Goal: Task Accomplishment & Management: Manage account settings

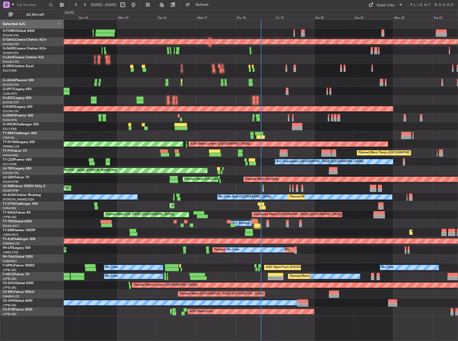
drag, startPoint x: 47, startPoint y: 14, endPoint x: 255, endPoint y: 131, distance: 238.5
click at [47, 14] on span "All Aircraft" at bounding box center [35, 15] width 43 height 4
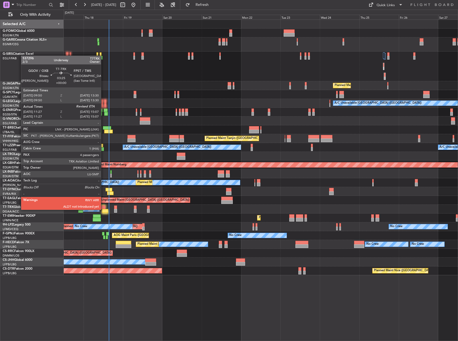
click at [103, 210] on div at bounding box center [105, 211] width 6 height 4
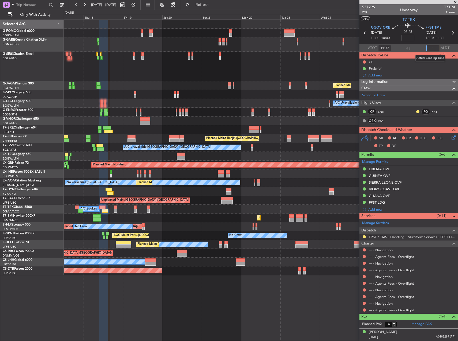
click at [433, 49] on input "text" at bounding box center [432, 48] width 13 height 6
type input "15:04"
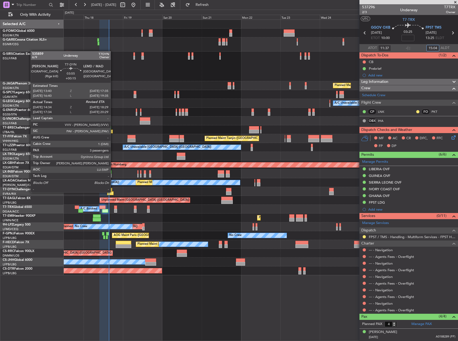
click at [113, 192] on div at bounding box center [110, 194] width 7 height 4
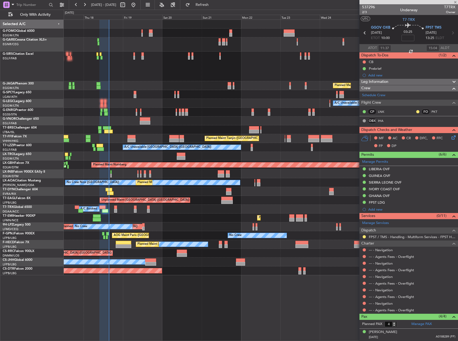
type input "+00:15"
type input "14:34"
type input "3"
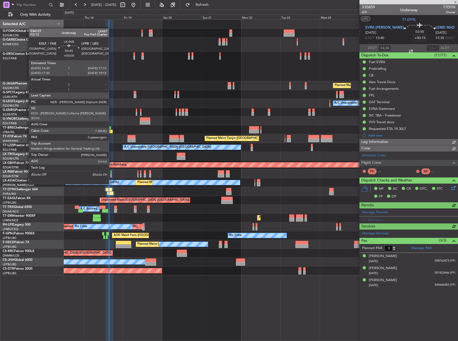
click at [111, 174] on div at bounding box center [110, 176] width 1 height 4
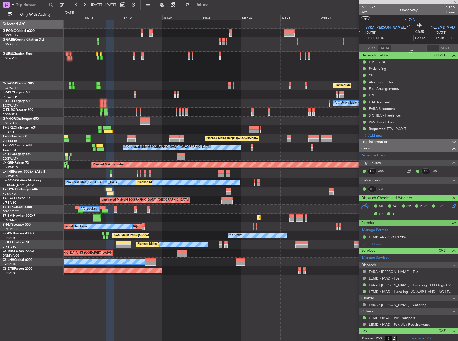
type input "0"
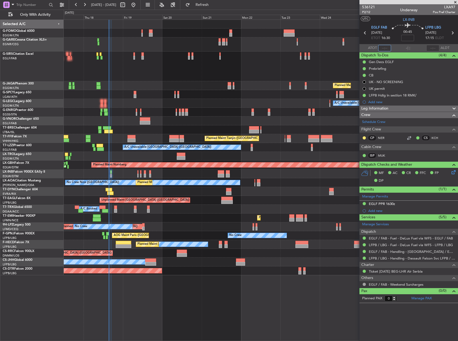
click at [387, 47] on input "text" at bounding box center [384, 48] width 13 height 6
type input "15:19"
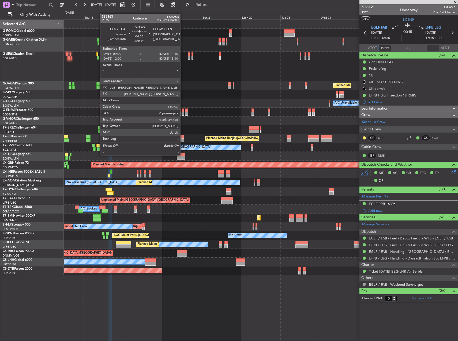
click at [182, 155] on div at bounding box center [181, 155] width 9 height 4
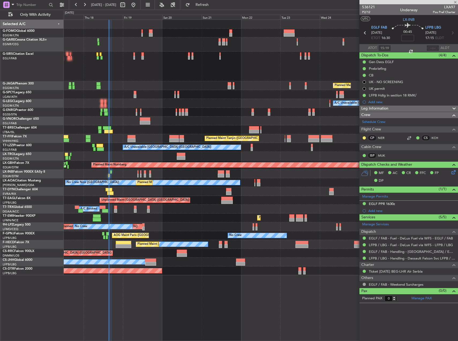
type input "+00:25"
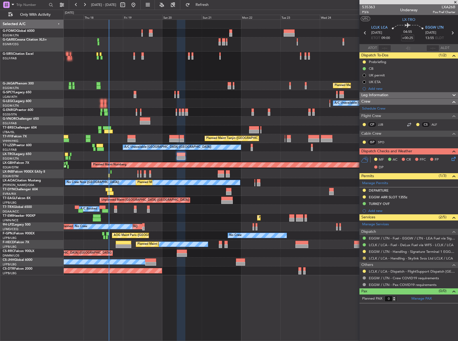
click at [365, 259] on button at bounding box center [363, 258] width 3 height 3
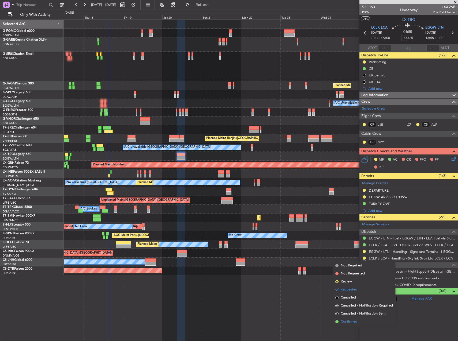
click at [353, 321] on span "Confirmed" at bounding box center [348, 321] width 17 height 5
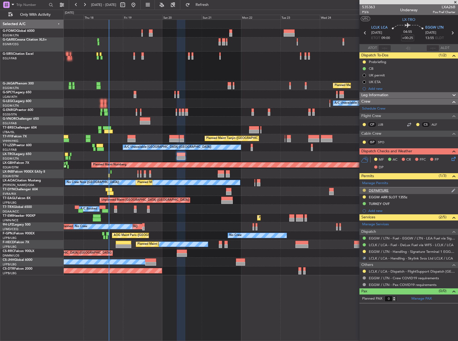
click at [363, 190] on button at bounding box center [363, 190] width 3 height 3
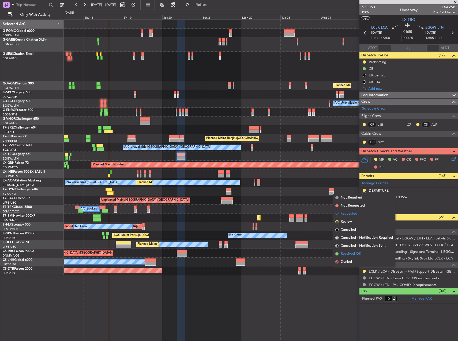
click at [348, 256] on span "Received OK" at bounding box center [350, 254] width 20 height 5
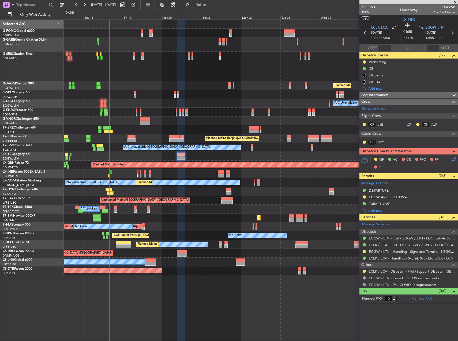
drag, startPoint x: 384, startPoint y: 230, endPoint x: 390, endPoint y: 229, distance: 5.7
click at [390, 229] on div "Dispatch" at bounding box center [408, 232] width 98 height 6
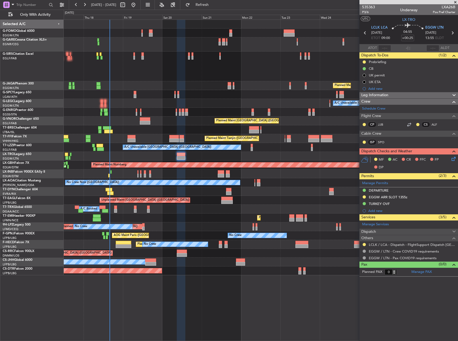
click at [126, 123] on div "Planned Maint [GEOGRAPHIC_DATA] ([GEOGRAPHIC_DATA])" at bounding box center [261, 121] width 394 height 9
click at [140, 120] on div at bounding box center [145, 119] width 10 height 4
type input "-00:25"
type input "4"
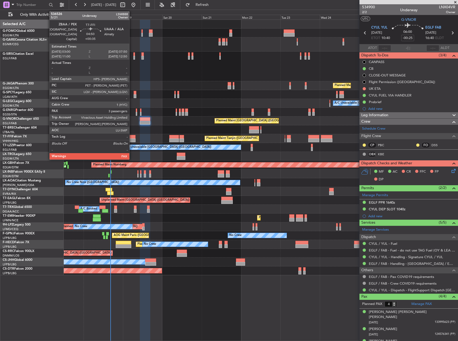
click at [132, 138] on div at bounding box center [131, 137] width 8 height 4
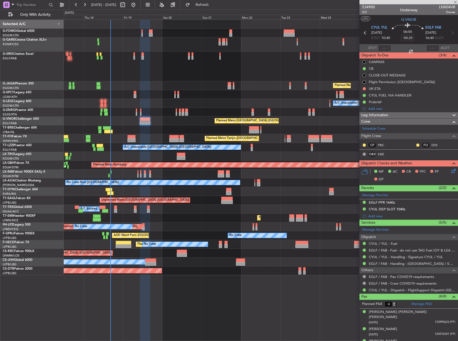
type input "+00:35"
type input "3"
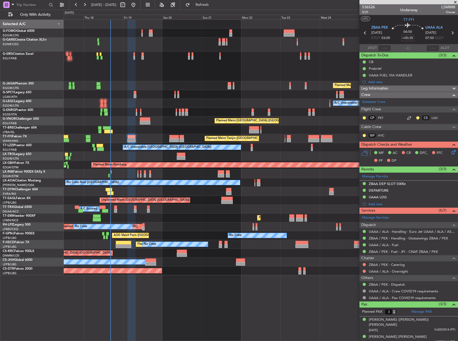
click at [121, 239] on div "AOG Maint Paris (Le Bourget) No Crew No Crew" at bounding box center [261, 235] width 394 height 9
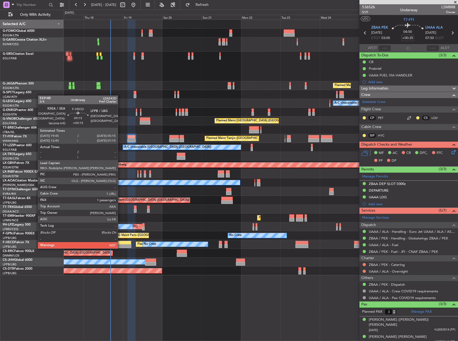
click at [120, 243] on div at bounding box center [124, 243] width 16 height 4
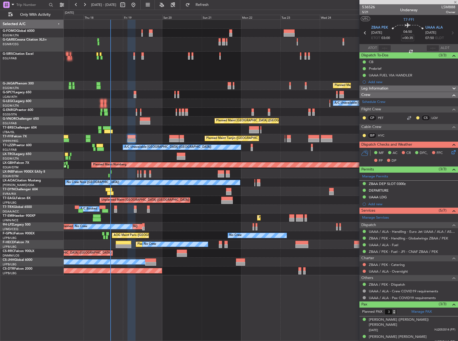
type input "+00:15"
type input "1"
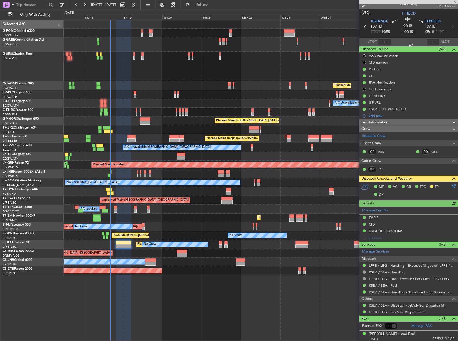
scroll to position [7, 0]
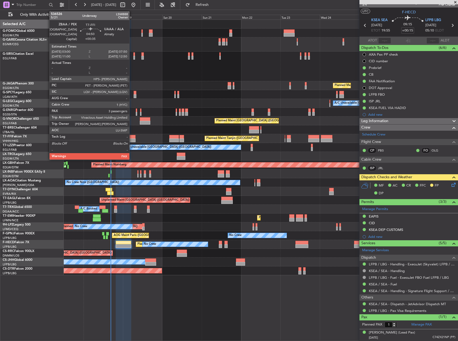
click at [132, 138] on div at bounding box center [131, 137] width 8 height 4
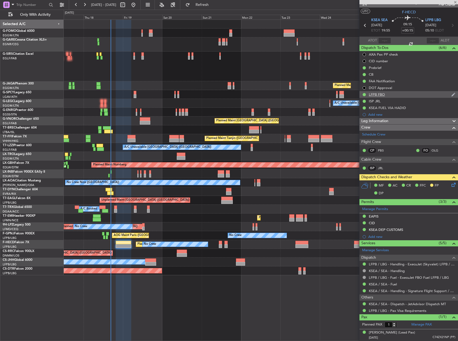
type input "+00:35"
type input "3"
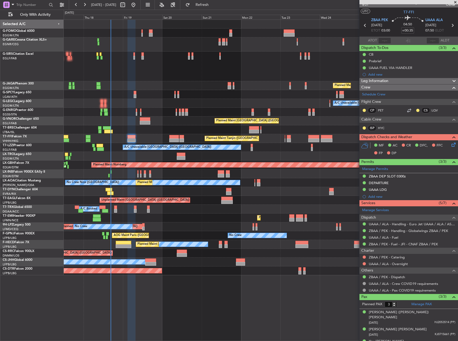
scroll to position [11, 0]
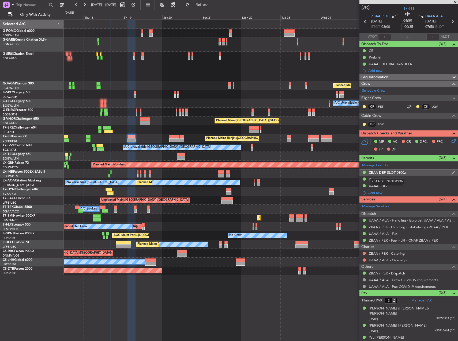
click at [394, 172] on div "ZBAA DEP SLOT 0300z" at bounding box center [386, 172] width 37 height 5
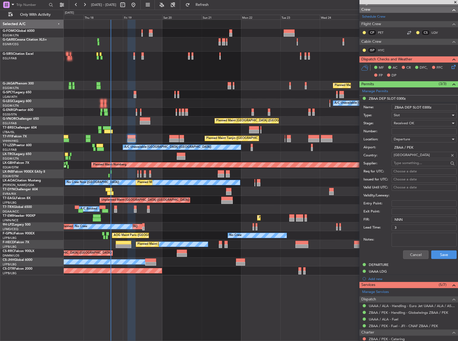
scroll to position [92, 0]
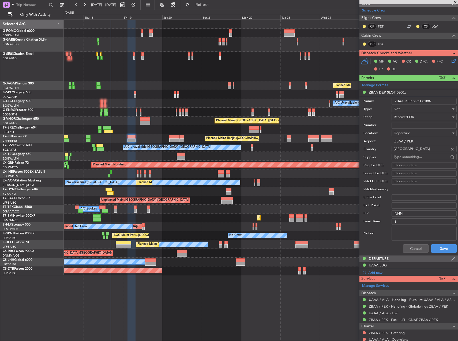
click at [390, 261] on div "DEPARTURE" at bounding box center [408, 259] width 98 height 7
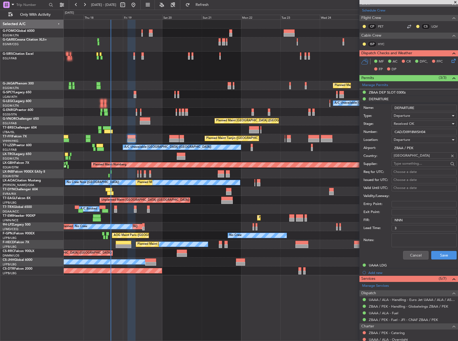
click at [411, 133] on input "CAD/D0918WSH04" at bounding box center [423, 132] width 65 height 6
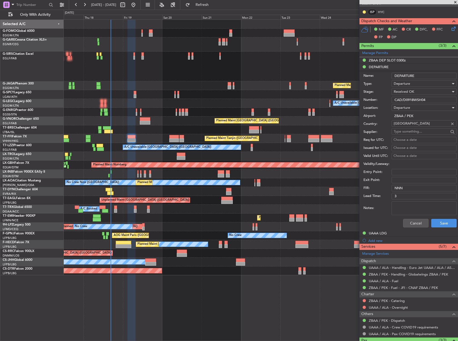
scroll to position [171, 0]
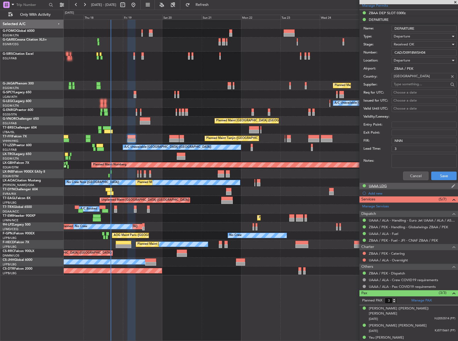
click at [379, 188] on div "UAAA LDG" at bounding box center [408, 186] width 98 height 7
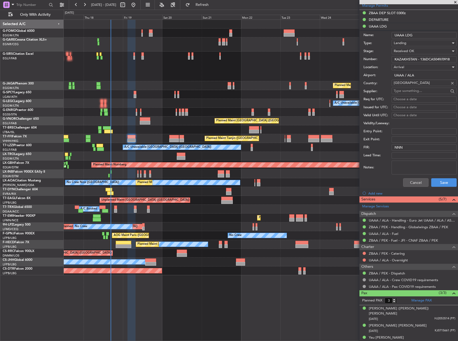
click at [436, 61] on input "KAZAKHSTAN - 136DCA5049/0918" at bounding box center [423, 59] width 65 height 6
click at [430, 61] on input "KAZAKHSTAN - 136DCA5049/0918" at bounding box center [423, 59] width 65 height 6
drag, startPoint x: 420, startPoint y: 59, endPoint x: 639, endPoint y: 49, distance: 218.6
click at [457, 49] on html "17 Sep 2025 - 27 Sep 2025 Refresh Quick Links Only With Activity Planned Maint …" at bounding box center [229, 170] width 458 height 341
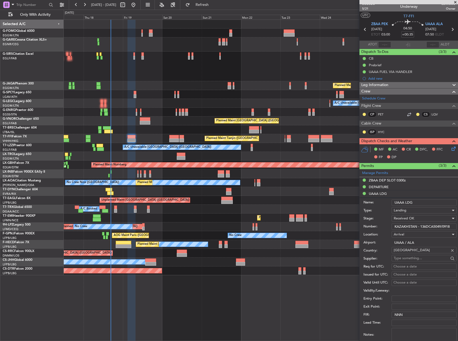
scroll to position [0, 0]
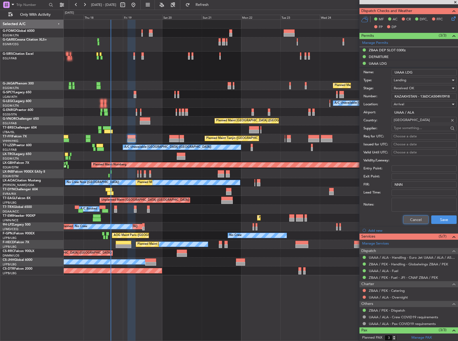
drag, startPoint x: 405, startPoint y: 222, endPoint x: 405, endPoint y: 216, distance: 5.1
click at [405, 222] on button "Cancel" at bounding box center [415, 220] width 25 height 9
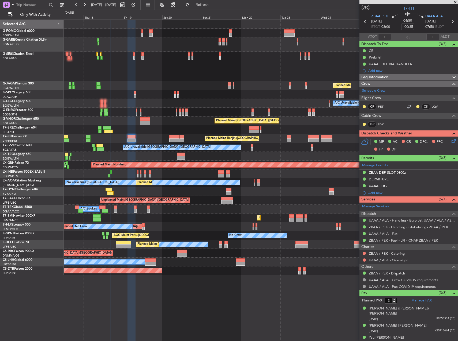
click at [384, 78] on span "Leg Information" at bounding box center [374, 77] width 27 height 6
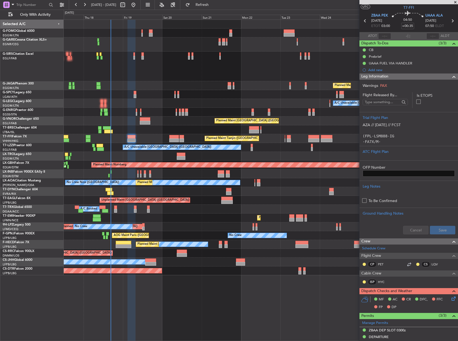
scroll to position [9, 0]
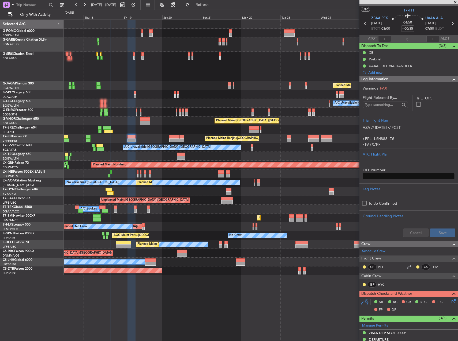
click at [392, 164] on div "OFP Number" at bounding box center [408, 171] width 98 height 16
click at [386, 157] on div "ATC Flight Plan" at bounding box center [408, 155] width 92 height 6
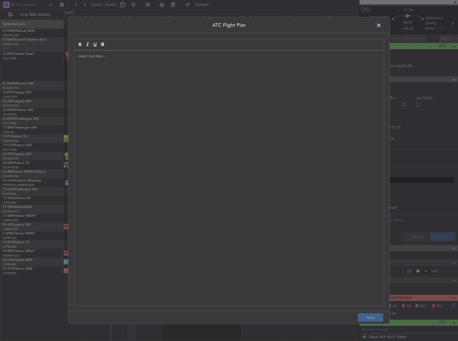
click at [288, 174] on div at bounding box center [228, 178] width 309 height 255
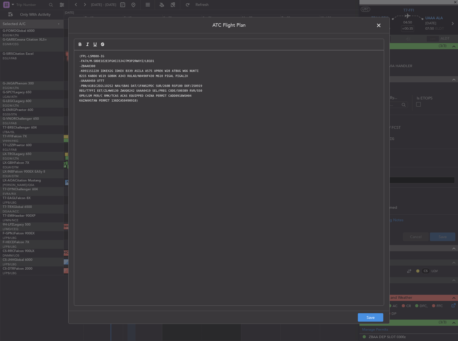
scroll to position [0, 0]
click at [368, 316] on button "Save" at bounding box center [369, 318] width 25 height 9
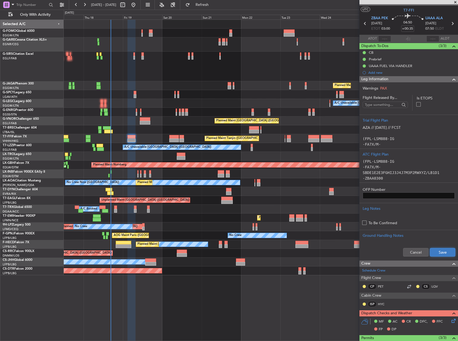
click at [430, 251] on button "Save" at bounding box center [441, 252] width 25 height 9
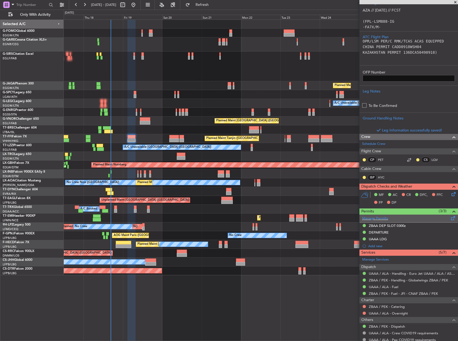
scroll to position [127, 0]
click at [450, 194] on icon at bounding box center [452, 194] width 4 height 4
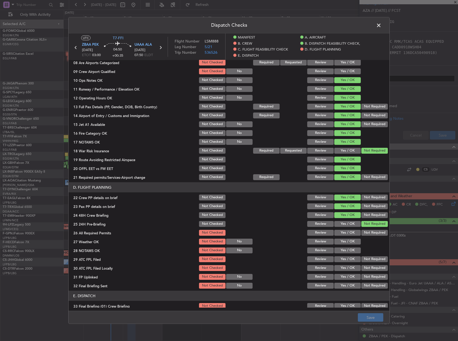
scroll to position [241, 0]
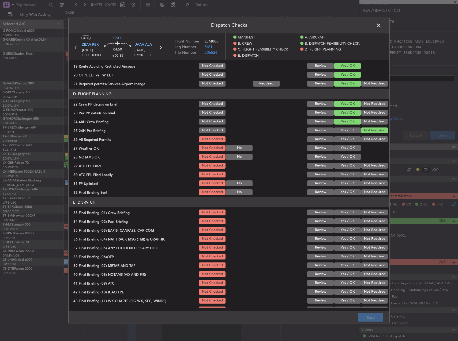
click at [342, 140] on button "Yes / OK" at bounding box center [347, 139] width 26 height 6
click at [342, 145] on div "Yes / OK" at bounding box center [346, 147] width 27 height 7
click at [342, 147] on button "Yes / OK" at bounding box center [347, 148] width 26 height 6
click at [342, 155] on button "Yes / OK" at bounding box center [347, 157] width 26 height 6
click at [341, 163] on button "Yes / OK" at bounding box center [347, 166] width 26 height 6
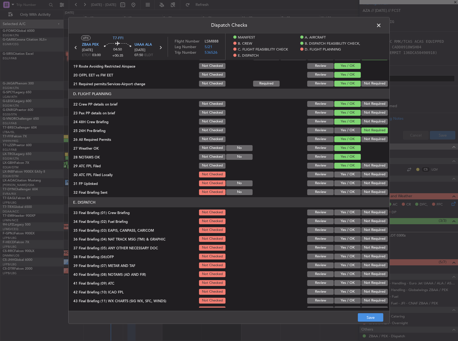
drag, startPoint x: 348, startPoint y: 173, endPoint x: 360, endPoint y: 177, distance: 12.3
click at [350, 176] on button "Yes / OK" at bounding box center [347, 175] width 26 height 6
drag, startPoint x: 373, startPoint y: 182, endPoint x: 365, endPoint y: 183, distance: 8.1
click at [373, 182] on button "Not Required" at bounding box center [374, 184] width 26 height 6
click at [346, 183] on button "Yes / OK" at bounding box center [347, 184] width 26 height 6
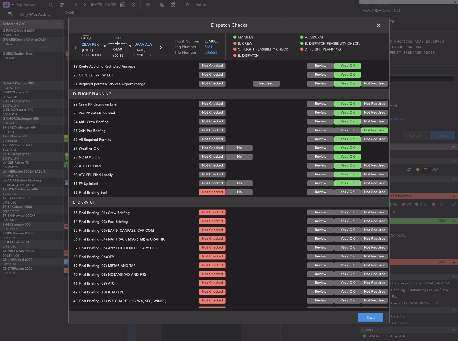
click at [367, 191] on button "Not Required" at bounding box center [374, 192] width 26 height 6
click at [346, 215] on button "Yes / OK" at bounding box center [347, 213] width 26 height 6
drag, startPoint x: 346, startPoint y: 220, endPoint x: 354, endPoint y: 221, distance: 8.6
click at [348, 221] on button "Yes / OK" at bounding box center [347, 222] width 26 height 6
click at [369, 225] on div "Not Required" at bounding box center [373, 221] width 27 height 7
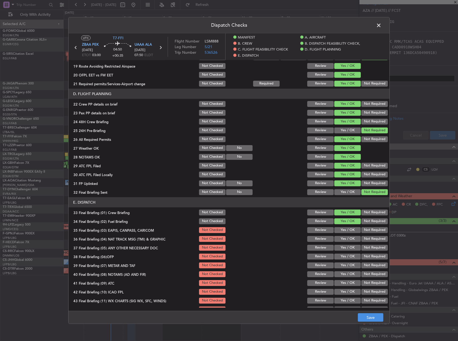
click at [370, 230] on button "Not Required" at bounding box center [374, 230] width 26 height 6
drag, startPoint x: 369, startPoint y: 236, endPoint x: 369, endPoint y: 240, distance: 4.3
click at [369, 237] on button "Not Required" at bounding box center [374, 239] width 26 height 6
click at [370, 250] on button "Not Required" at bounding box center [374, 248] width 26 height 6
click at [349, 257] on button "Yes / OK" at bounding box center [347, 257] width 26 height 6
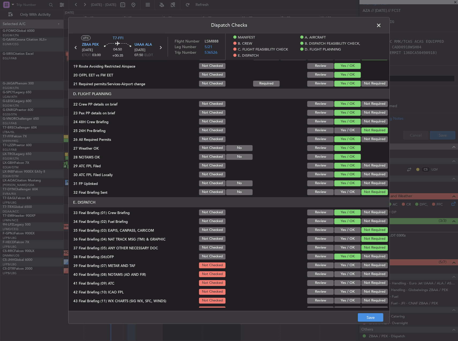
drag, startPoint x: 346, startPoint y: 268, endPoint x: 349, endPoint y: 277, distance: 9.5
click at [346, 268] on button "Yes / OK" at bounding box center [347, 266] width 26 height 6
click at [349, 279] on section "E. DISPATCH 33 Final Briefing (01) Crew Briefing Not Checked Review Yes / OK No…" at bounding box center [228, 255] width 321 height 116
click at [347, 275] on button "Yes / OK" at bounding box center [347, 275] width 26 height 6
click at [347, 282] on button "Yes / OK" at bounding box center [347, 283] width 26 height 6
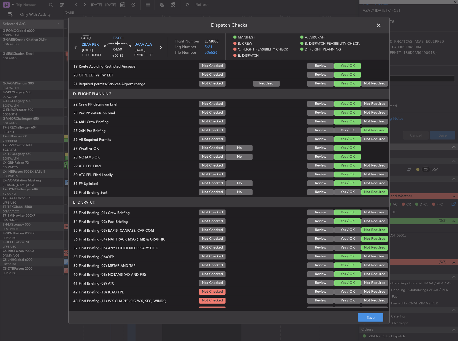
click at [343, 293] on button "Yes / OK" at bounding box center [347, 292] width 26 height 6
click at [345, 300] on button "Yes / OK" at bounding box center [347, 301] width 26 height 6
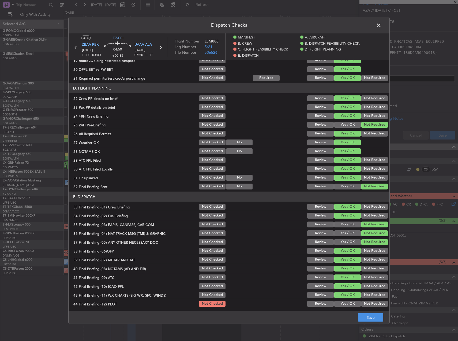
scroll to position [248, 0]
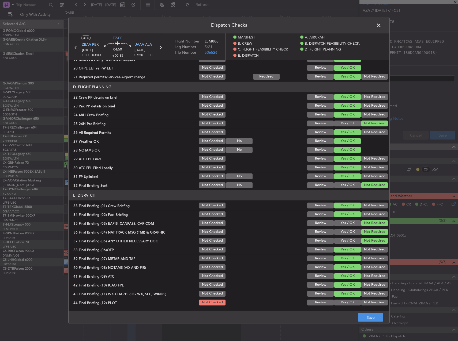
drag, startPoint x: 348, startPoint y: 300, endPoint x: 351, endPoint y: 302, distance: 3.2
click at [349, 301] on button "Yes / OK" at bounding box center [347, 303] width 26 height 6
click at [366, 315] on button "Save" at bounding box center [369, 318] width 25 height 9
click at [381, 26] on span at bounding box center [381, 26] width 0 height 11
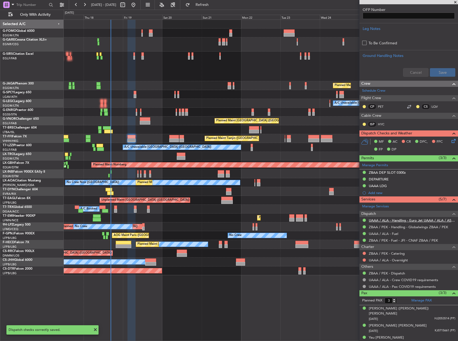
scroll to position [0, 0]
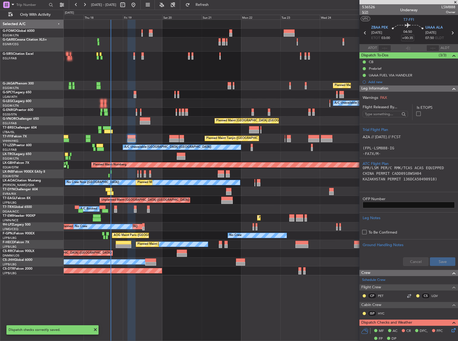
click at [365, 13] on span "5/21" at bounding box center [368, 12] width 13 height 5
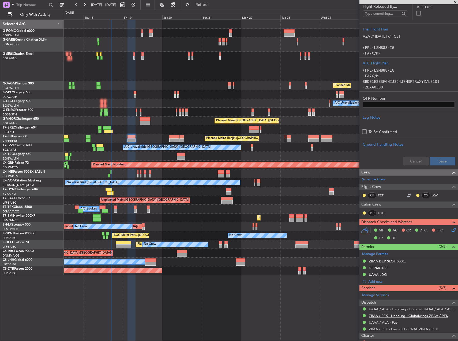
scroll to position [161, 0]
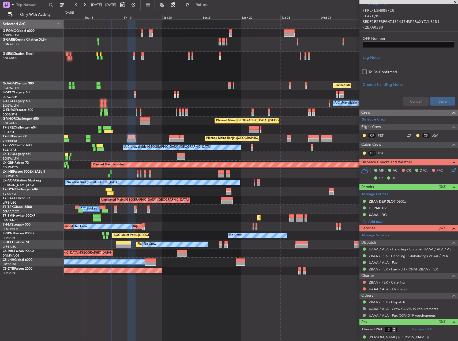
click at [448, 173] on div "MF AC CR DFC, FFC FP DP" at bounding box center [408, 175] width 98 height 18
click at [450, 171] on icon at bounding box center [452, 169] width 4 height 4
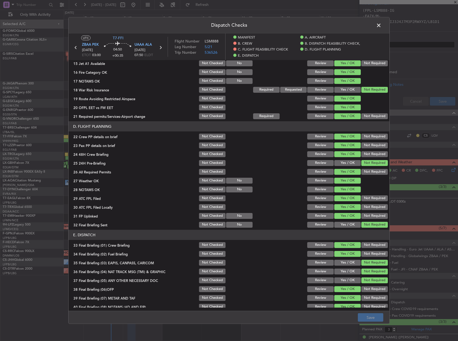
scroll to position [248, 0]
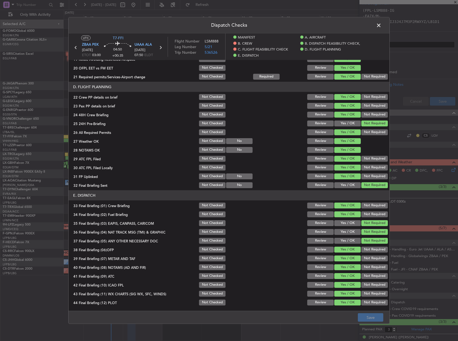
click at [381, 25] on span at bounding box center [381, 26] width 0 height 11
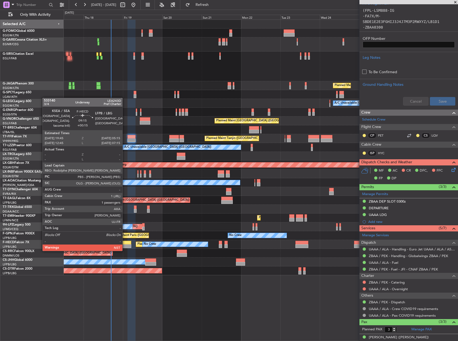
click at [125, 245] on div at bounding box center [124, 247] width 16 height 4
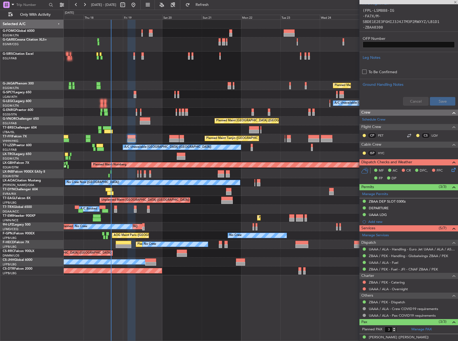
type input "+00:15"
type input "1"
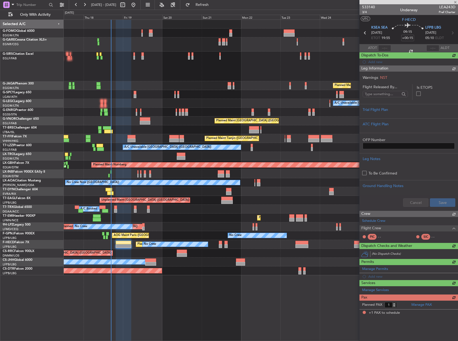
scroll to position [0, 0]
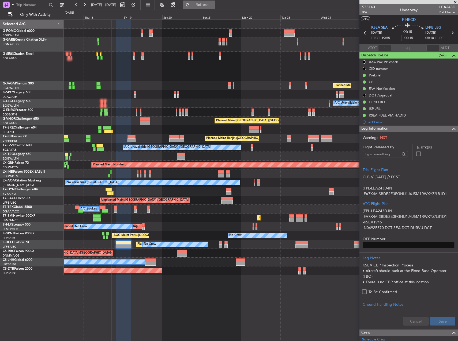
click at [215, 1] on button "Refresh" at bounding box center [199, 5] width 32 height 9
click at [252, 199] on div at bounding box center [255, 199] width 12 height 4
type input "+00:50"
type input "2"
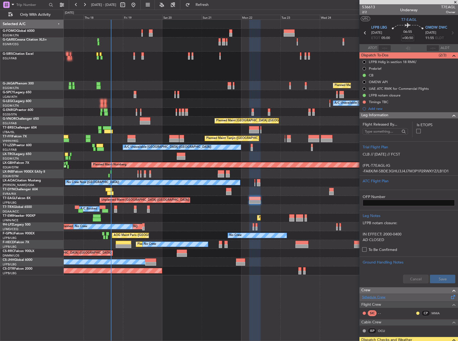
click at [380, 300] on link "Schedule Crew" at bounding box center [373, 297] width 23 height 5
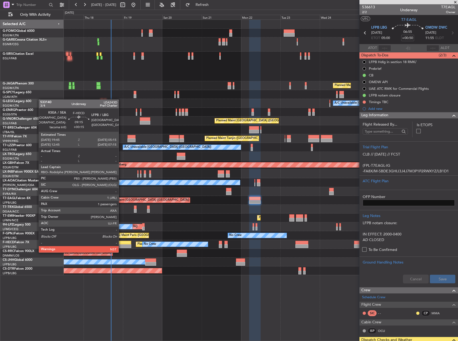
click at [121, 246] on div at bounding box center [124, 247] width 16 height 4
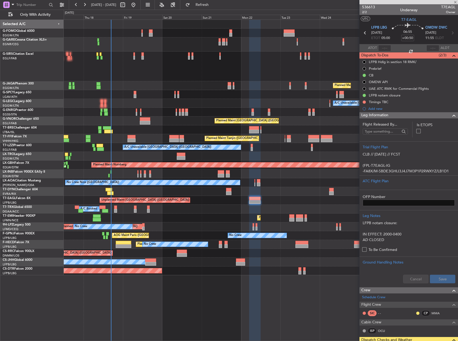
type input "+00:15"
type input "1"
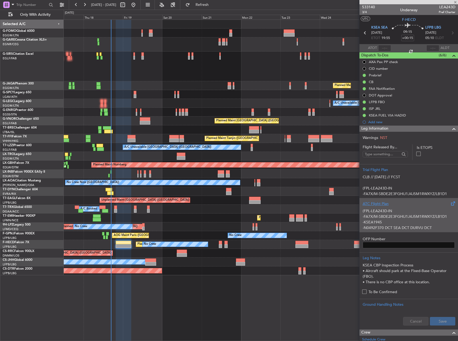
click at [387, 214] on p "(FPL-LEA243D-IN" at bounding box center [408, 211] width 92 height 6
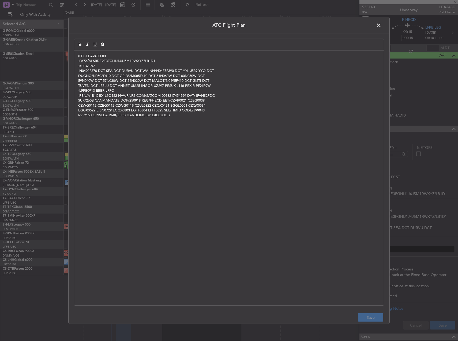
click at [234, 193] on div "(FPL-LEA243D-IN -FA7X/M-SBDE2E3FGHIJ1J4J5M1RWXYZ/LB1D1 -KSEA1945 -N0492F370 DCT…" at bounding box center [228, 178] width 309 height 255
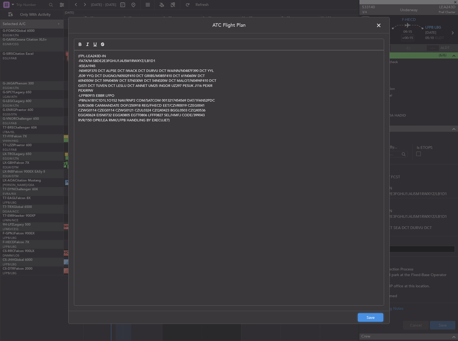
drag, startPoint x: 378, startPoint y: 320, endPoint x: 374, endPoint y: 317, distance: 4.4
click at [377, 320] on button "Save" at bounding box center [369, 318] width 25 height 9
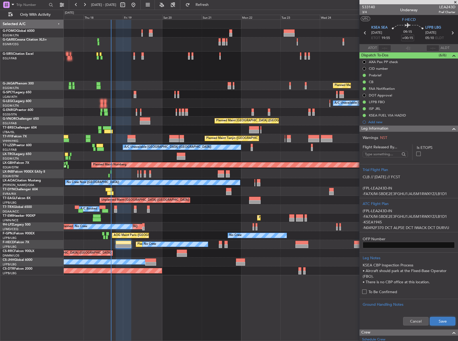
click at [434, 320] on button "Save" at bounding box center [441, 321] width 25 height 9
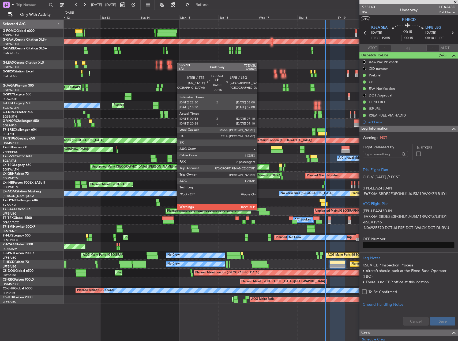
click at [260, 210] on div at bounding box center [260, 210] width 11 height 4
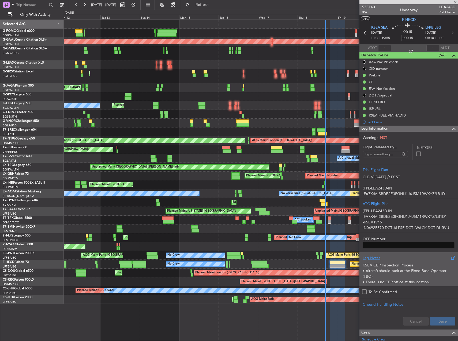
type input "-00:15"
type input "00:38"
type input "07:10"
type input "2"
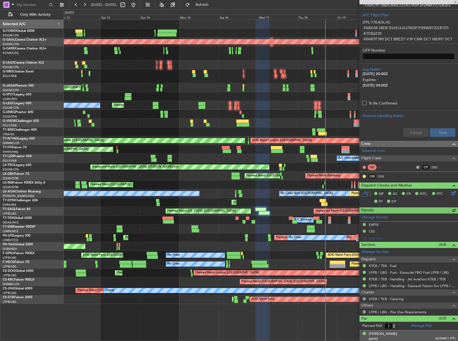
scroll to position [189, 0]
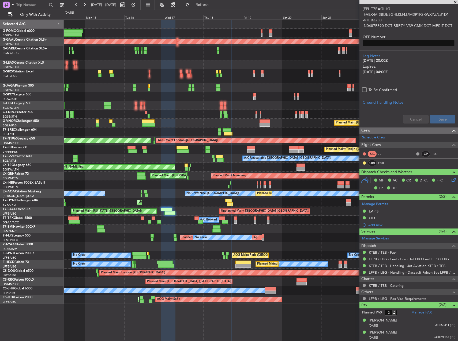
click at [238, 202] on div "Unplanned Maint [GEOGRAPHIC_DATA] (Riga Intl)" at bounding box center [261, 202] width 394 height 9
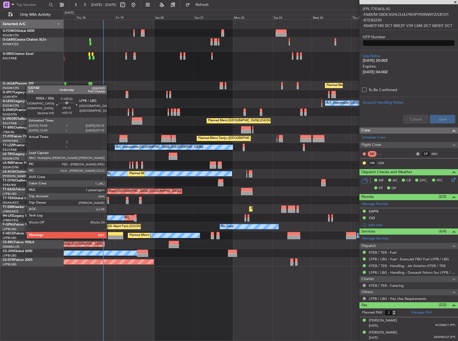
click at [111, 236] on div at bounding box center [116, 238] width 16 height 4
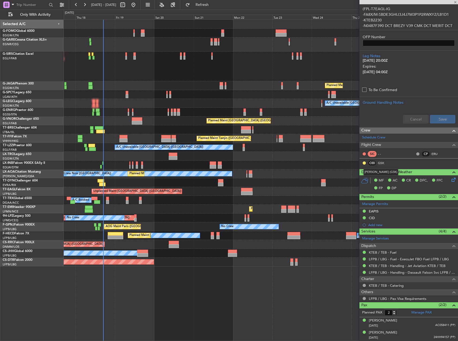
type input "+00:15"
type input "1"
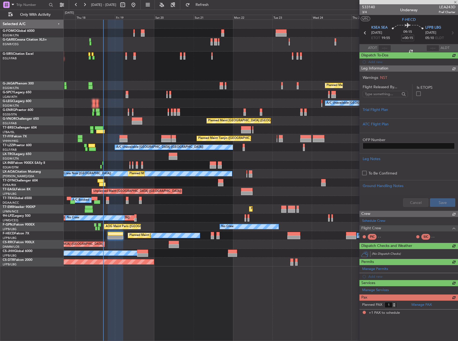
scroll to position [0, 0]
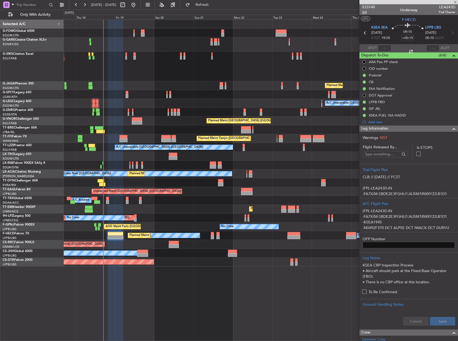
click at [366, 13] on span "3/4" at bounding box center [368, 12] width 13 height 5
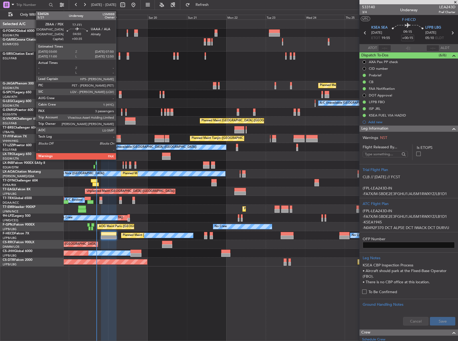
click at [118, 135] on div at bounding box center [117, 137] width 8 height 4
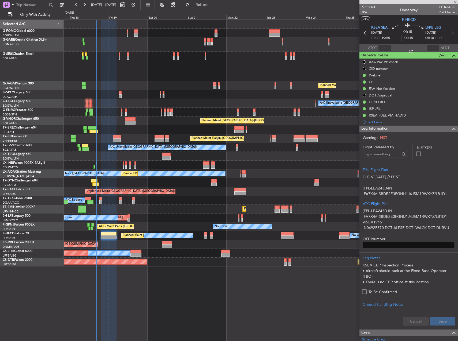
type input "+00:35"
type input "3"
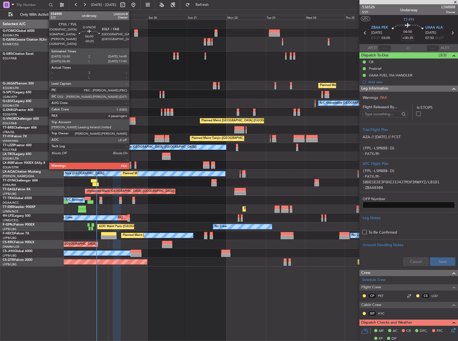
click at [125, 118] on div at bounding box center [130, 119] width 10 height 4
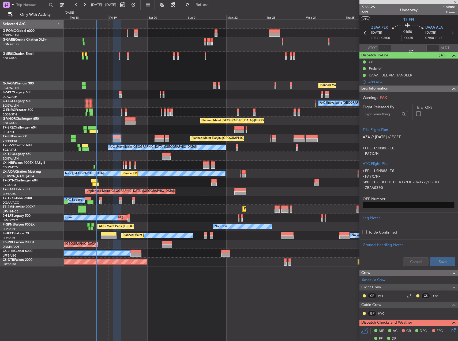
type input "-00:25"
type input "4"
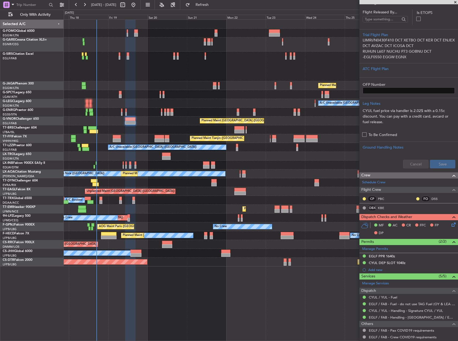
scroll to position [161, 0]
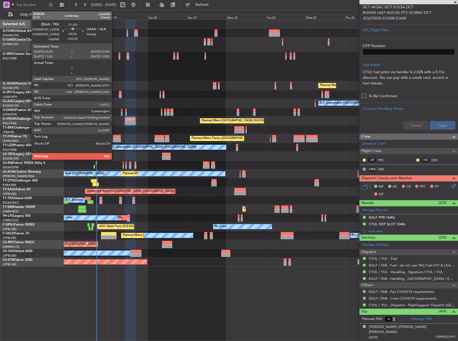
click at [114, 138] on div at bounding box center [117, 137] width 8 height 4
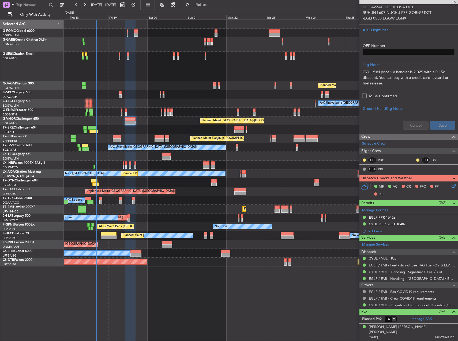
type input "+00:35"
type input "3"
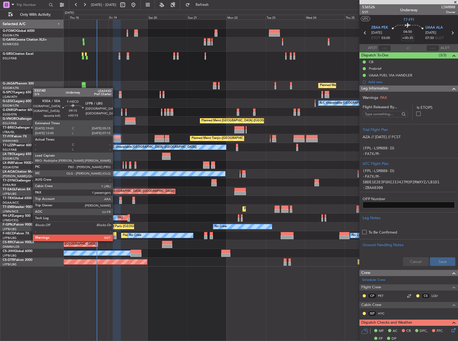
click at [115, 235] on div at bounding box center [109, 234] width 16 height 4
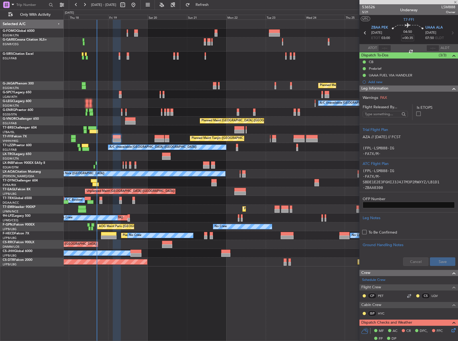
type input "+00:15"
type input "1"
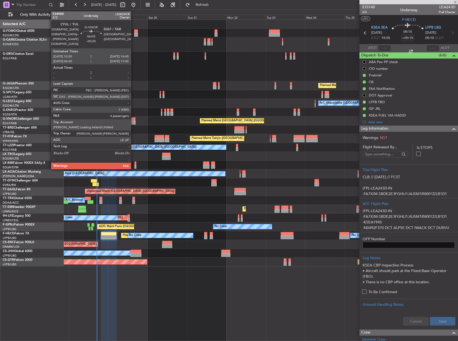
click at [133, 118] on div at bounding box center [130, 119] width 10 height 4
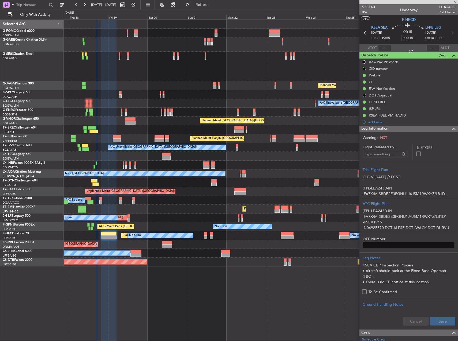
type input "-00:25"
type input "4"
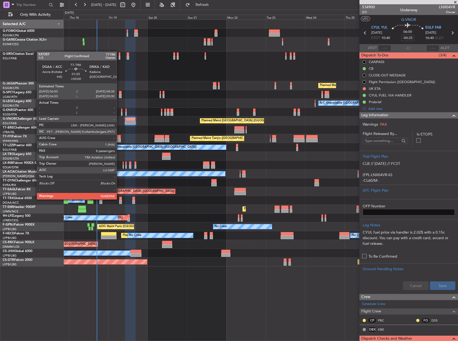
click at [119, 199] on div at bounding box center [120, 199] width 3 height 4
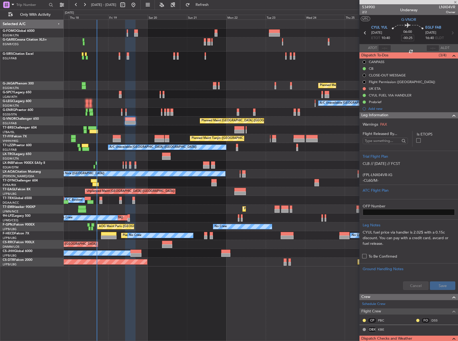
click at [98, 202] on div "A/C Booked A/C Booked" at bounding box center [261, 200] width 394 height 9
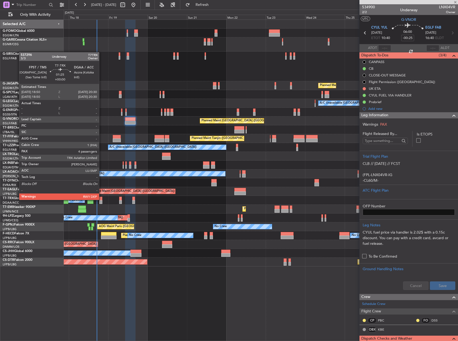
click at [101, 200] on div at bounding box center [100, 199] width 3 height 4
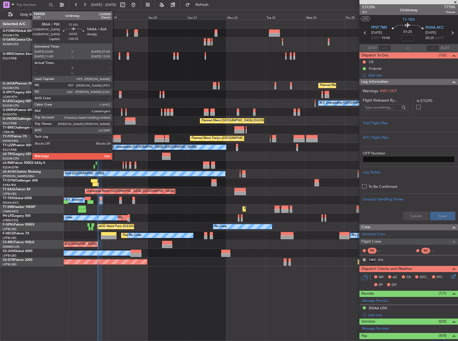
click at [115, 138] on div at bounding box center [117, 137] width 8 height 4
click at [114, 137] on div at bounding box center [117, 137] width 8 height 4
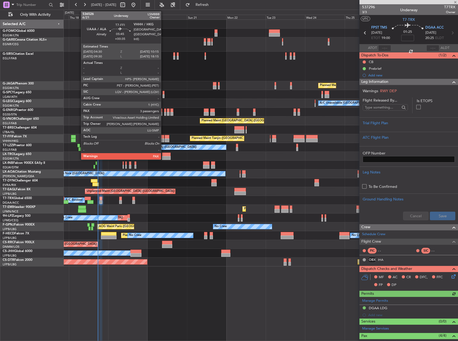
type input "+00:35"
type input "3"
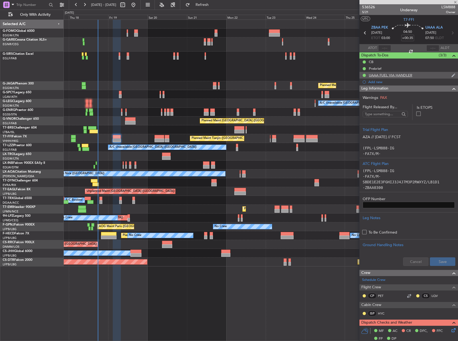
click at [404, 74] on div "UAAA FUEL VIA HANDLER" at bounding box center [389, 75] width 43 height 5
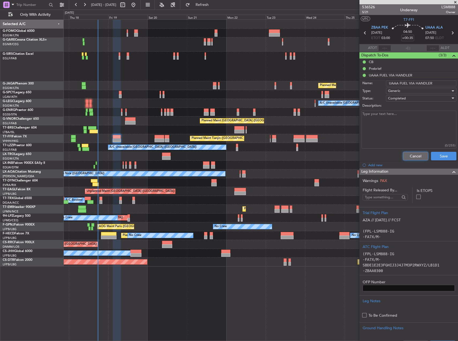
click at [412, 157] on button "Cancel" at bounding box center [414, 156] width 25 height 9
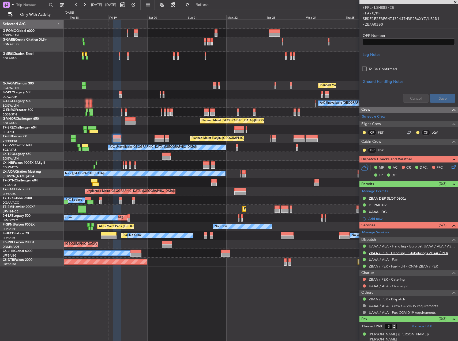
scroll to position [189, 0]
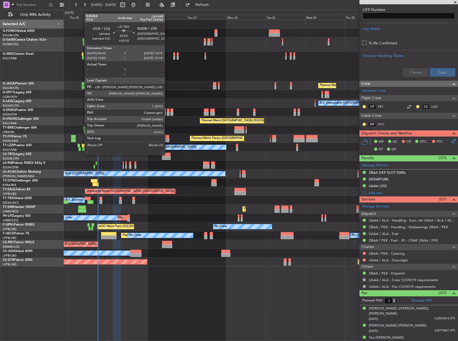
click at [167, 154] on div at bounding box center [166, 155] width 9 height 4
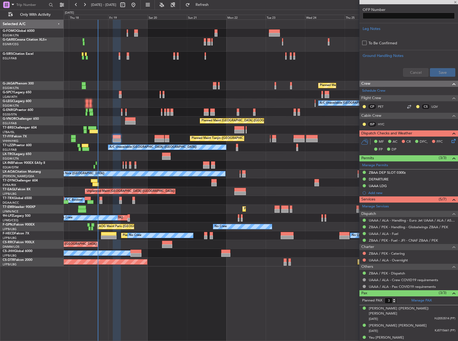
type input "+00:25"
type input "0"
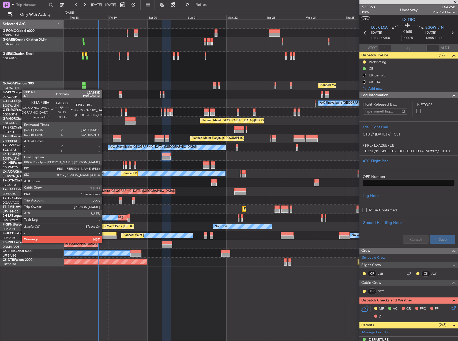
click at [104, 237] on div at bounding box center [109, 238] width 16 height 4
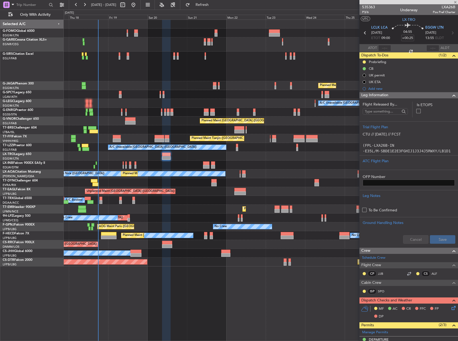
type input "+00:15"
type input "1"
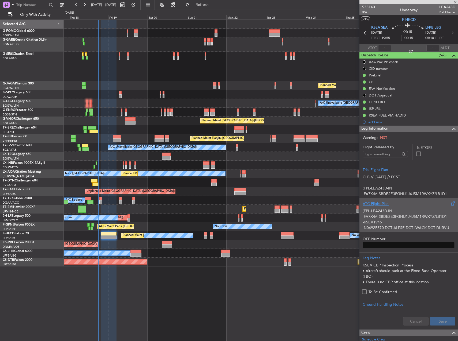
click at [394, 215] on p "-FA7X/M-SBDE2E3FGHIJ1J4J5M1RWXYZ/LB1D1" at bounding box center [408, 217] width 92 height 6
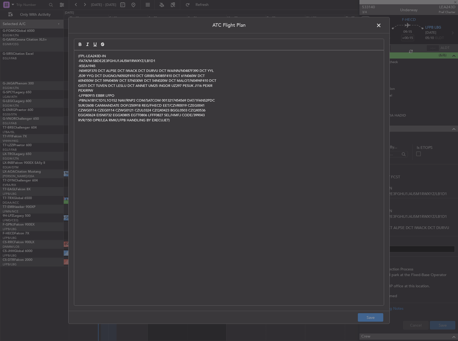
drag, startPoint x: 298, startPoint y: 214, endPoint x: 295, endPoint y: 215, distance: 3.2
click at [295, 215] on div "(FPL-LEA243D-IN -FA7X/M-SBDE2E3FGHIJ1J4J5M1RWXYZ/LB1D1 -KSEA1945 -N0492F370 DCT…" at bounding box center [228, 178] width 309 height 255
click at [371, 317] on button "Save" at bounding box center [369, 318] width 25 height 9
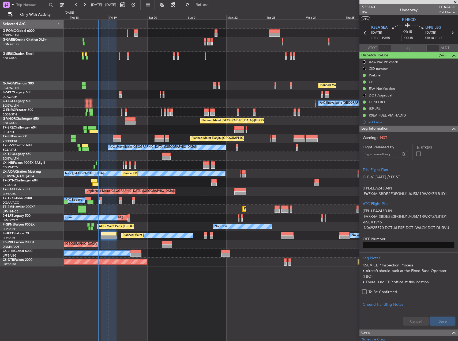
click at [429, 322] on button "Save" at bounding box center [441, 321] width 25 height 9
drag, startPoint x: 364, startPoint y: 14, endPoint x: 370, endPoint y: 27, distance: 14.6
click at [364, 14] on span "3/4" at bounding box center [368, 12] width 13 height 5
click at [364, 12] on span "3/4" at bounding box center [368, 12] width 13 height 5
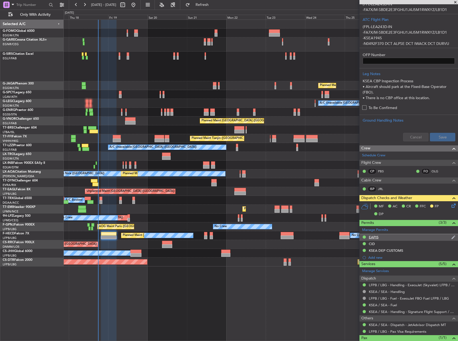
scroll to position [205, 0]
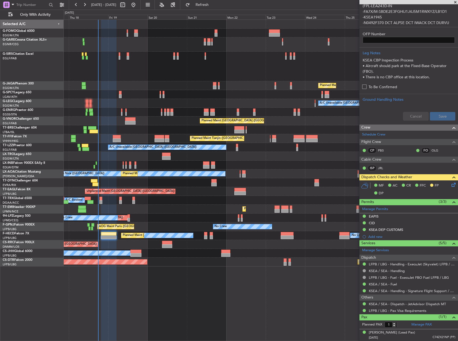
click at [450, 185] on icon at bounding box center [452, 184] width 4 height 4
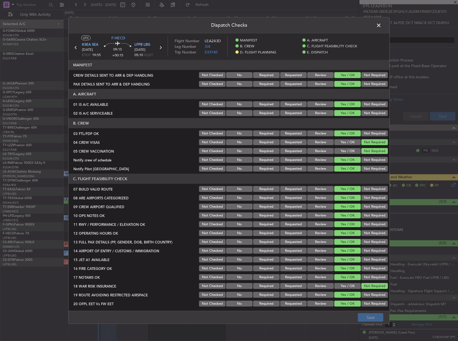
scroll to position [187, 0]
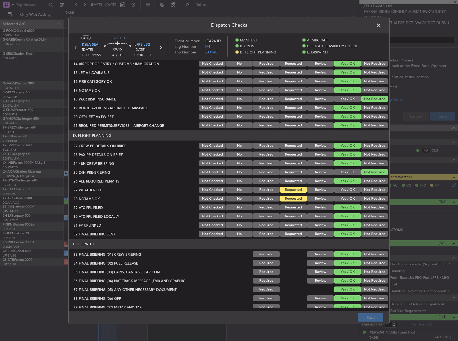
click at [346, 193] on div "Yes / OK" at bounding box center [346, 189] width 27 height 7
click at [345, 187] on button "Yes / OK" at bounding box center [347, 190] width 26 height 6
click at [344, 198] on button "Yes / OK" at bounding box center [347, 199] width 26 height 6
click at [364, 319] on button "Save" at bounding box center [369, 318] width 25 height 9
drag, startPoint x: 372, startPoint y: 23, endPoint x: 377, endPoint y: 23, distance: 5.1
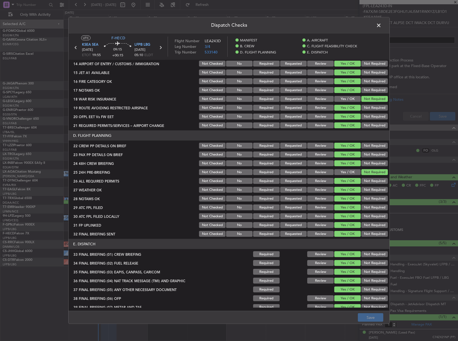
click at [373, 23] on header "Dispatch Checks" at bounding box center [228, 25] width 321 height 16
click at [381, 23] on span at bounding box center [381, 26] width 0 height 11
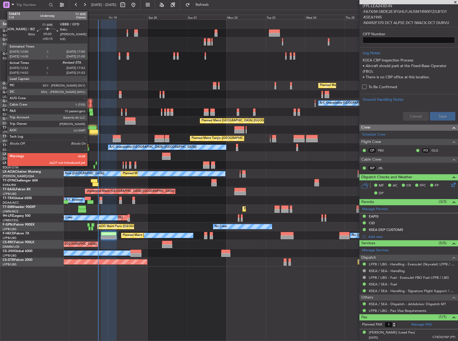
click at [90, 127] on div at bounding box center [92, 128] width 8 height 4
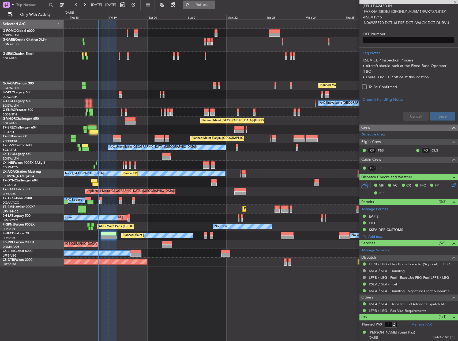
click at [213, 5] on span "Refresh" at bounding box center [202, 5] width 22 height 4
type input "12:52"
type input "10"
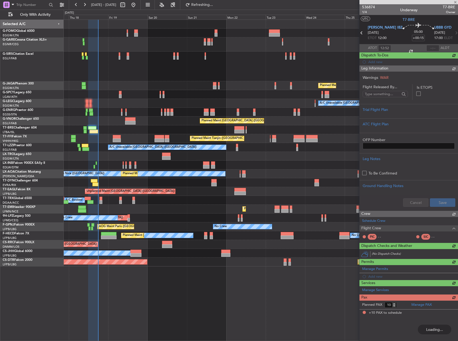
scroll to position [0, 0]
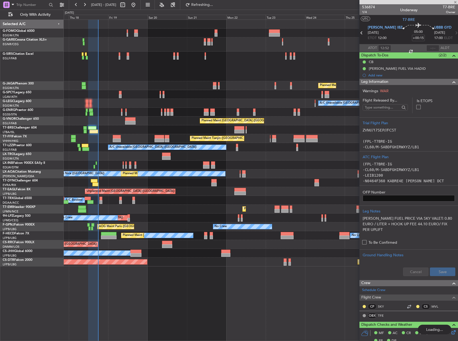
type input "1"
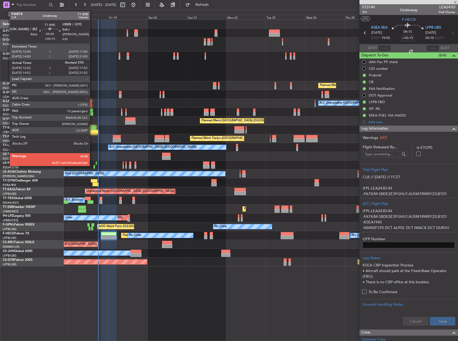
click at [92, 128] on div at bounding box center [92, 128] width 8 height 4
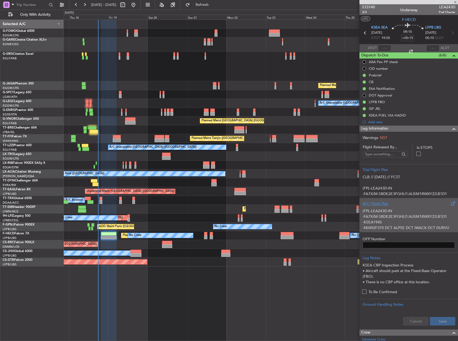
type input "12:52"
type input "10"
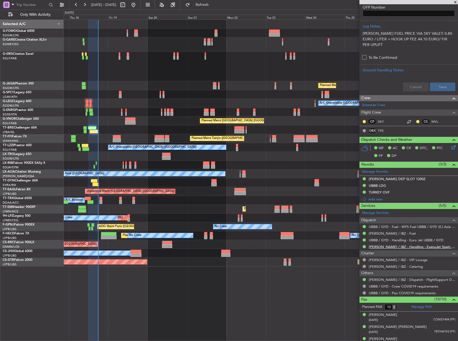
scroll to position [187, 0]
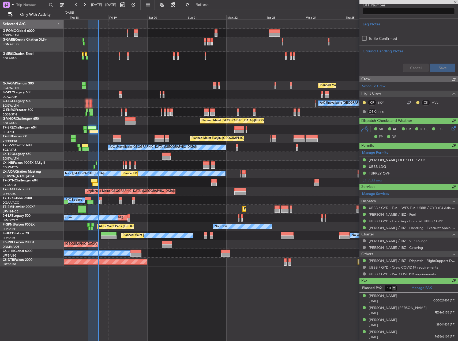
type input "17:39"
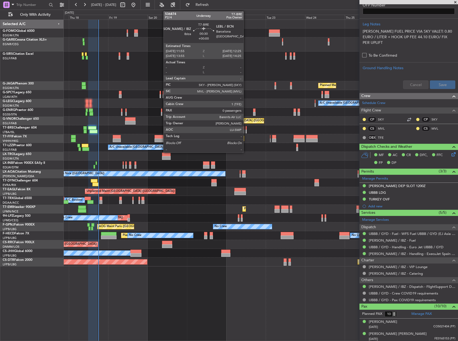
click at [246, 130] on div at bounding box center [245, 132] width 1 height 4
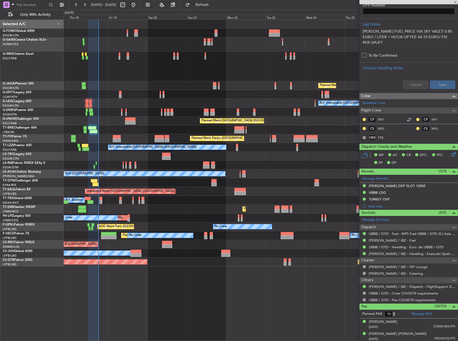
type input "0"
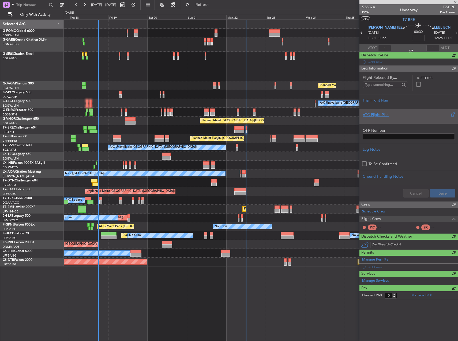
scroll to position [0, 0]
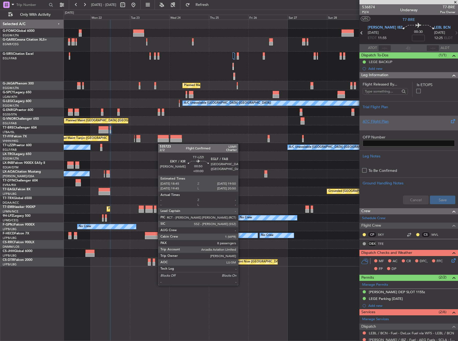
click at [111, 139] on div "Planned Maint London (Luton) A/C Unavailable London (Luton) Planned Maint Londo…" at bounding box center [261, 143] width 394 height 247
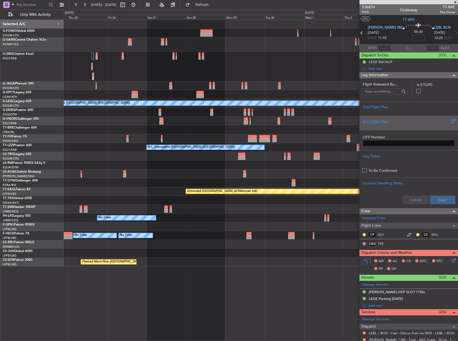
click at [133, 144] on div "A/C Unavailable [GEOGRAPHIC_DATA] ([GEOGRAPHIC_DATA])" at bounding box center [261, 147] width 394 height 9
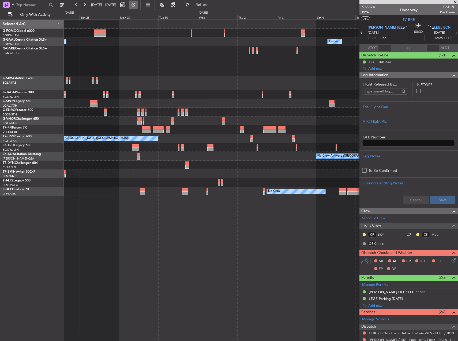
click at [138, 7] on button at bounding box center [133, 5] width 9 height 9
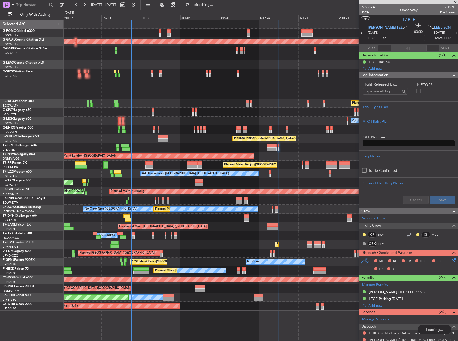
click at [98, 114] on div "Planned Maint Dusseldorf Owner Planned Maint [GEOGRAPHIC_DATA] ([GEOGRAPHIC_DAT…" at bounding box center [261, 165] width 394 height 291
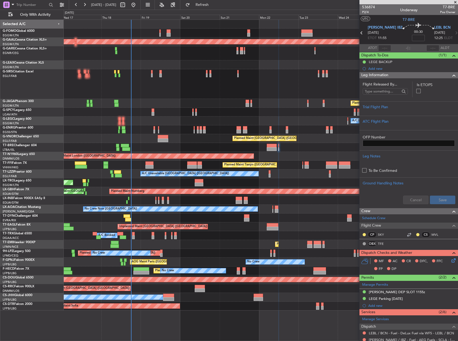
click at [135, 121] on div "A/C Unavailable [GEOGRAPHIC_DATA] ([GEOGRAPHIC_DATA])" at bounding box center [261, 121] width 394 height 9
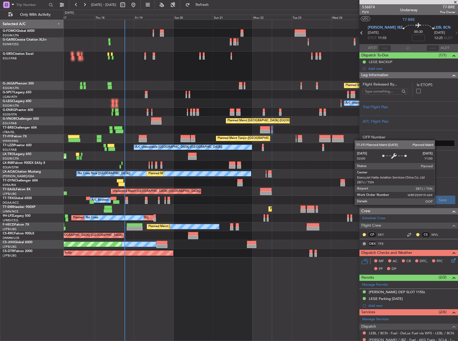
click at [274, 141] on div "Planned Maint Tianjin ([GEOGRAPHIC_DATA])" at bounding box center [261, 138] width 394 height 9
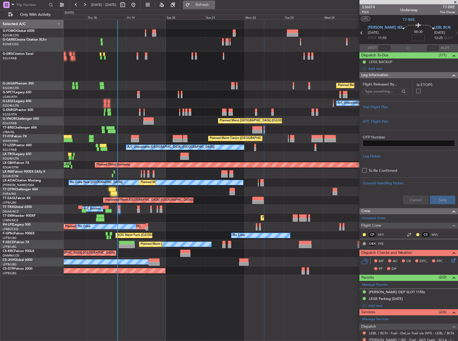
drag, startPoint x: 223, startPoint y: 7, endPoint x: 220, endPoint y: 9, distance: 3.2
click at [213, 7] on span "Refresh" at bounding box center [202, 5] width 22 height 4
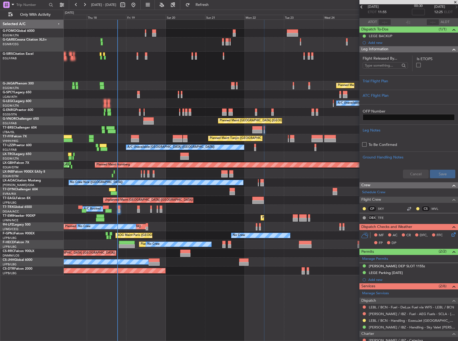
scroll to position [70, 0]
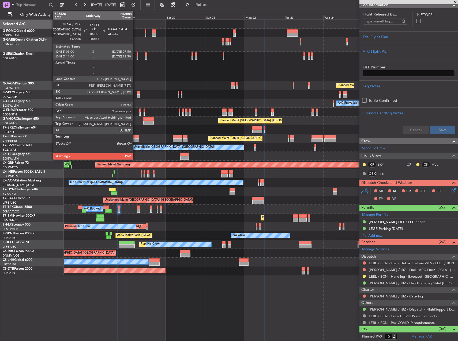
click at [135, 139] on div at bounding box center [135, 141] width 8 height 4
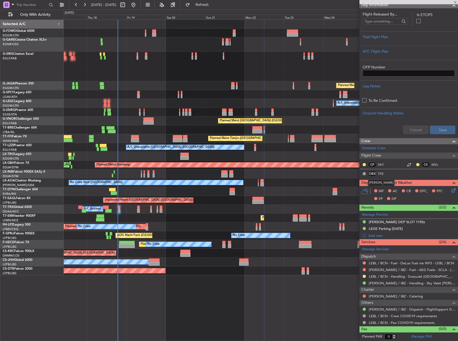
type input "+00:35"
type input "3"
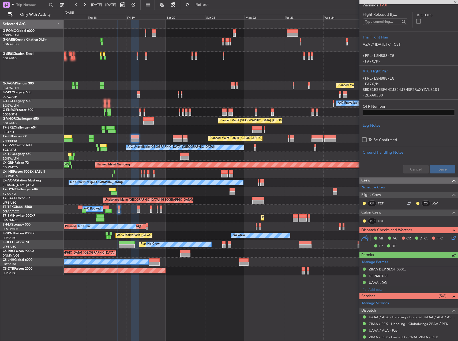
scroll to position [107, 0]
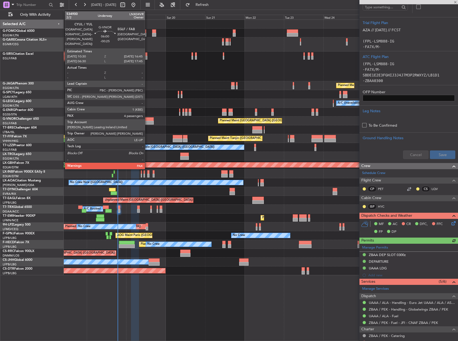
click at [147, 120] on div at bounding box center [148, 119] width 10 height 4
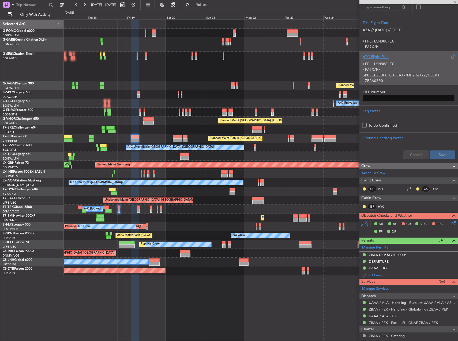
type input "-00:25"
type input "4"
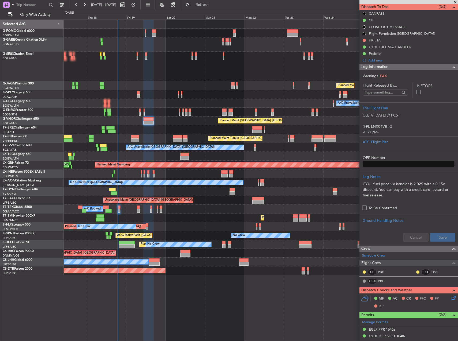
scroll to position [0, 0]
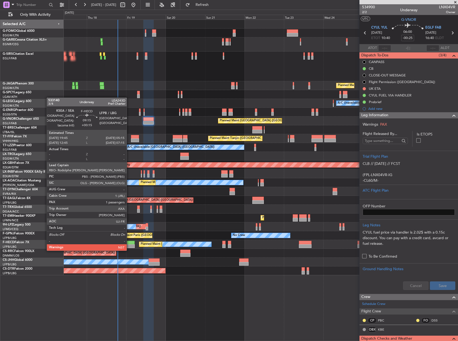
click at [131, 245] on div at bounding box center [127, 247] width 16 height 4
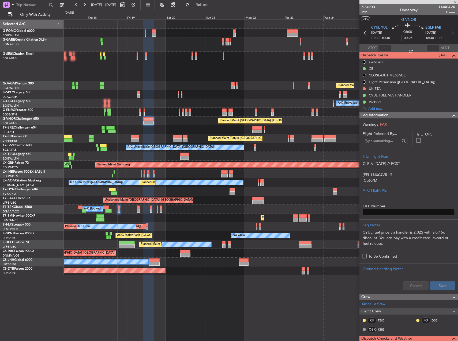
type input "+00:15"
type input "1"
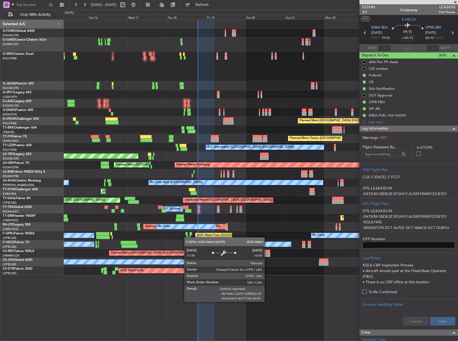
click at [200, 235] on div "Planned Maint [GEOGRAPHIC_DATA] ([GEOGRAPHIC_DATA]) A/C Unavailable [GEOGRAPHIC…" at bounding box center [261, 148] width 394 height 256
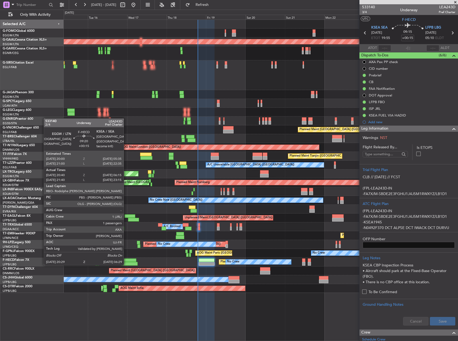
click at [126, 260] on div at bounding box center [128, 261] width 16 height 4
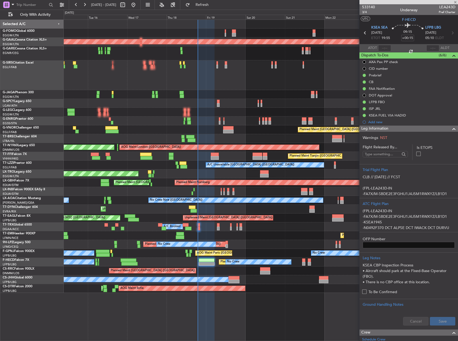
type input "20:50"
type input "06:10"
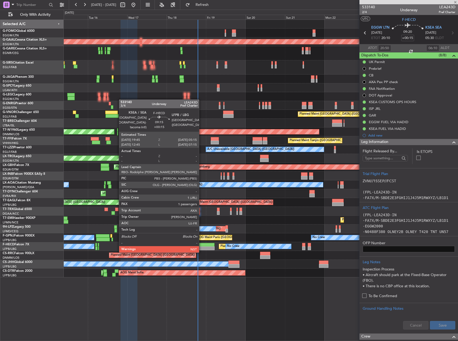
click at [202, 246] on div at bounding box center [207, 245] width 16 height 4
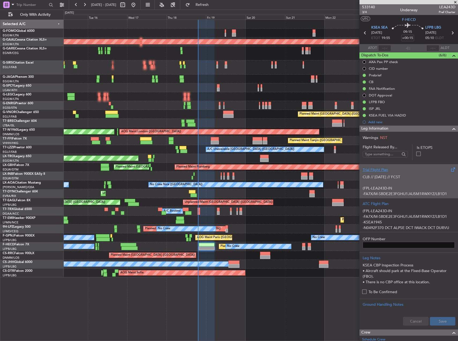
click at [397, 184] on p "CLB // [DATE] // FCST (FPL-LEA243D-IN -FA7X/M-SBDE2E3FGHIJ1J4J5M1RWXYZ/LB1D1 -K…" at bounding box center [408, 261] width 92 height 174
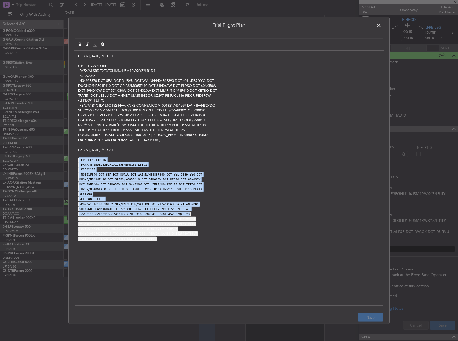
drag, startPoint x: 248, startPoint y: 212, endPoint x: 240, endPoint y: 157, distance: 55.2
click at [240, 157] on div "CLB // [DATE] // FCST (FPL-LEA243D-IN -FA7X/M-SBDE2E3FGHIJ1J4J5M1RWXYZ/LB1D1 -K…" at bounding box center [228, 178] width 309 height 255
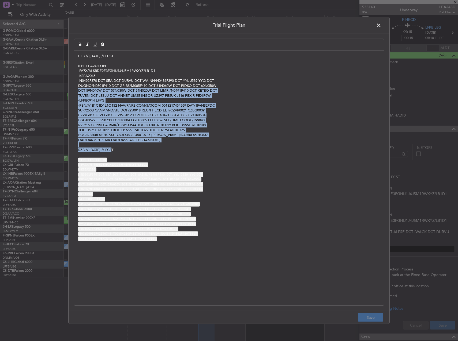
drag, startPoint x: 237, startPoint y: 150, endPoint x: 231, endPoint y: 79, distance: 71.5
click at [231, 79] on div "CLB // [DATE] // FCST (FPL-LEA243D-IN -FA7X/M-SBDE2E3FGHIJ1J4J5M1RWXYZ/LB1D1 -K…" at bounding box center [228, 178] width 309 height 255
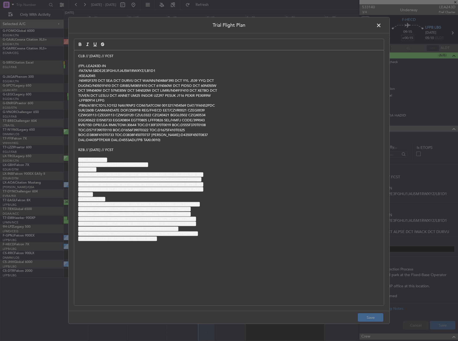
click at [381, 22] on span at bounding box center [381, 26] width 0 height 11
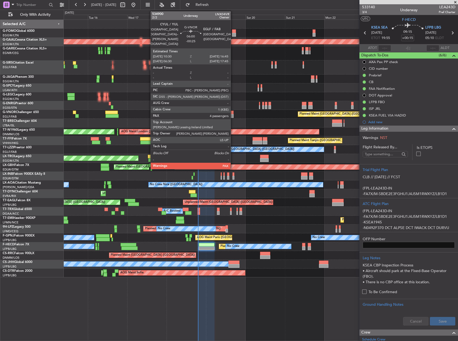
click at [227, 113] on div at bounding box center [228, 113] width 10 height 4
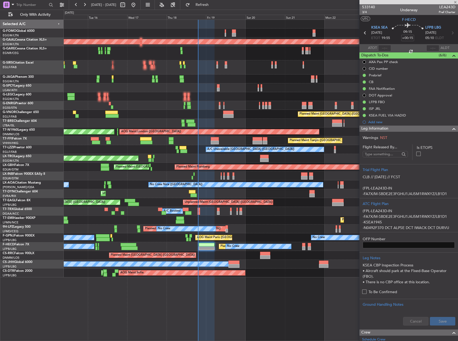
type input "-00:25"
type input "4"
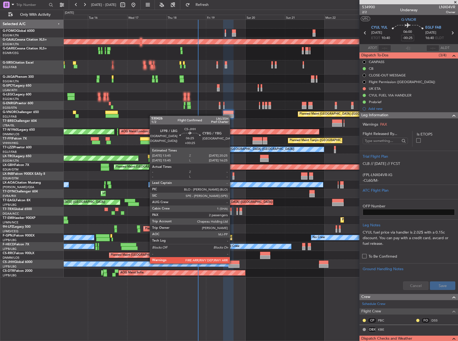
click at [232, 263] on div at bounding box center [233, 263] width 11 height 4
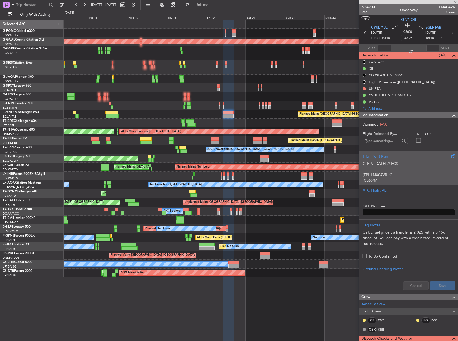
type input "+00:25"
type input "2"
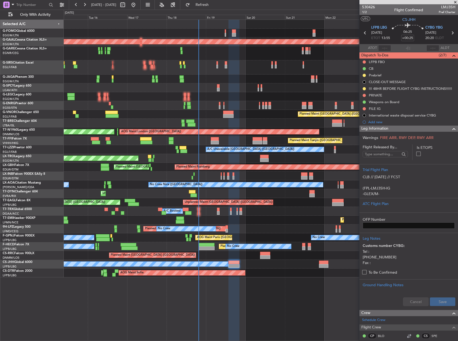
scroll to position [10, 0]
